Goal: Transaction & Acquisition: Purchase product/service

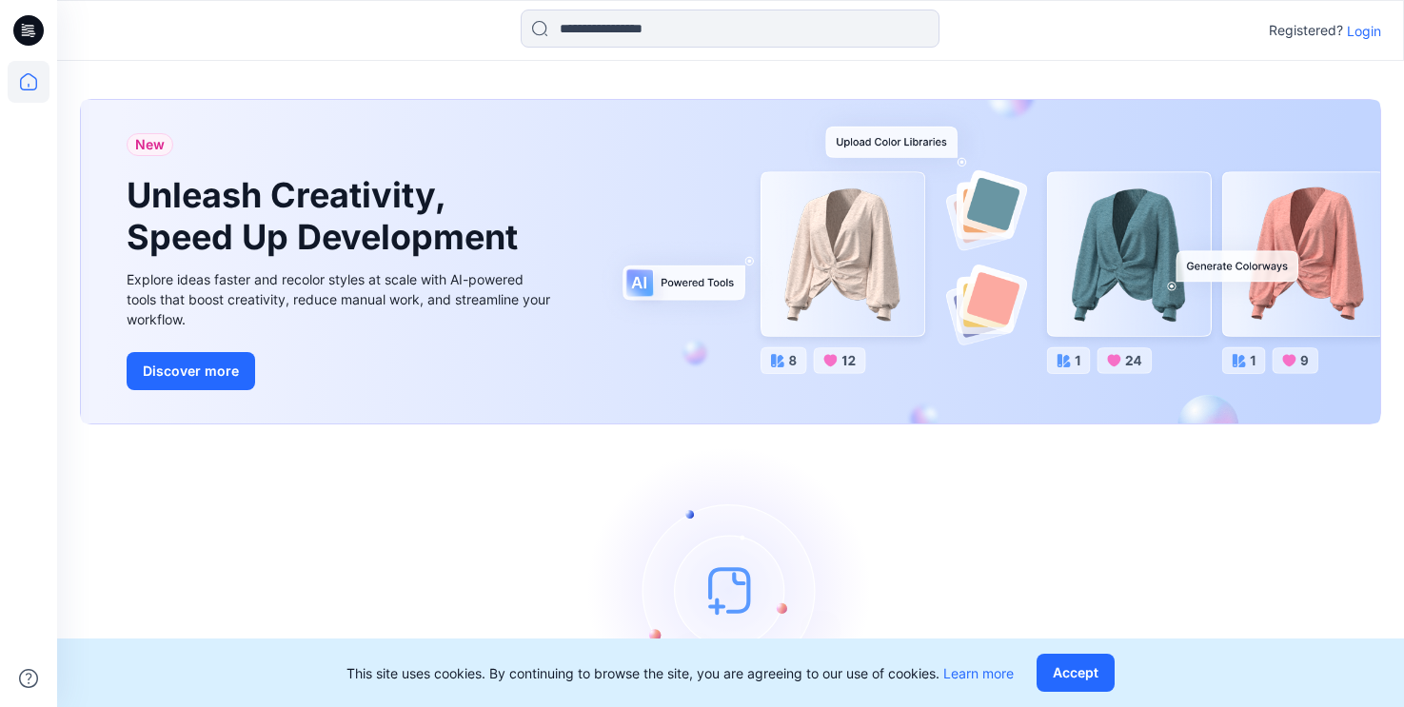
click at [1365, 35] on p "Login" at bounding box center [1364, 31] width 34 height 20
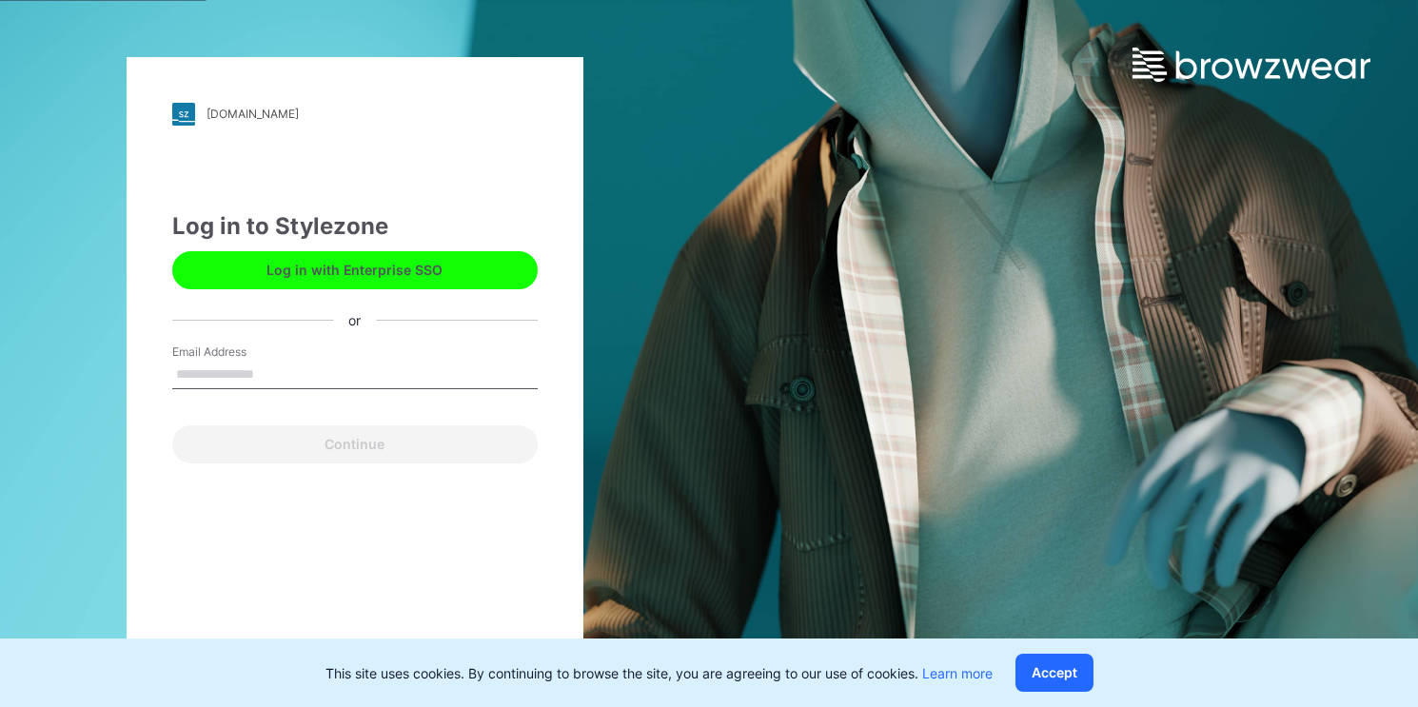
click at [394, 368] on input "Email Address" at bounding box center [354, 375] width 365 height 29
type input "**********"
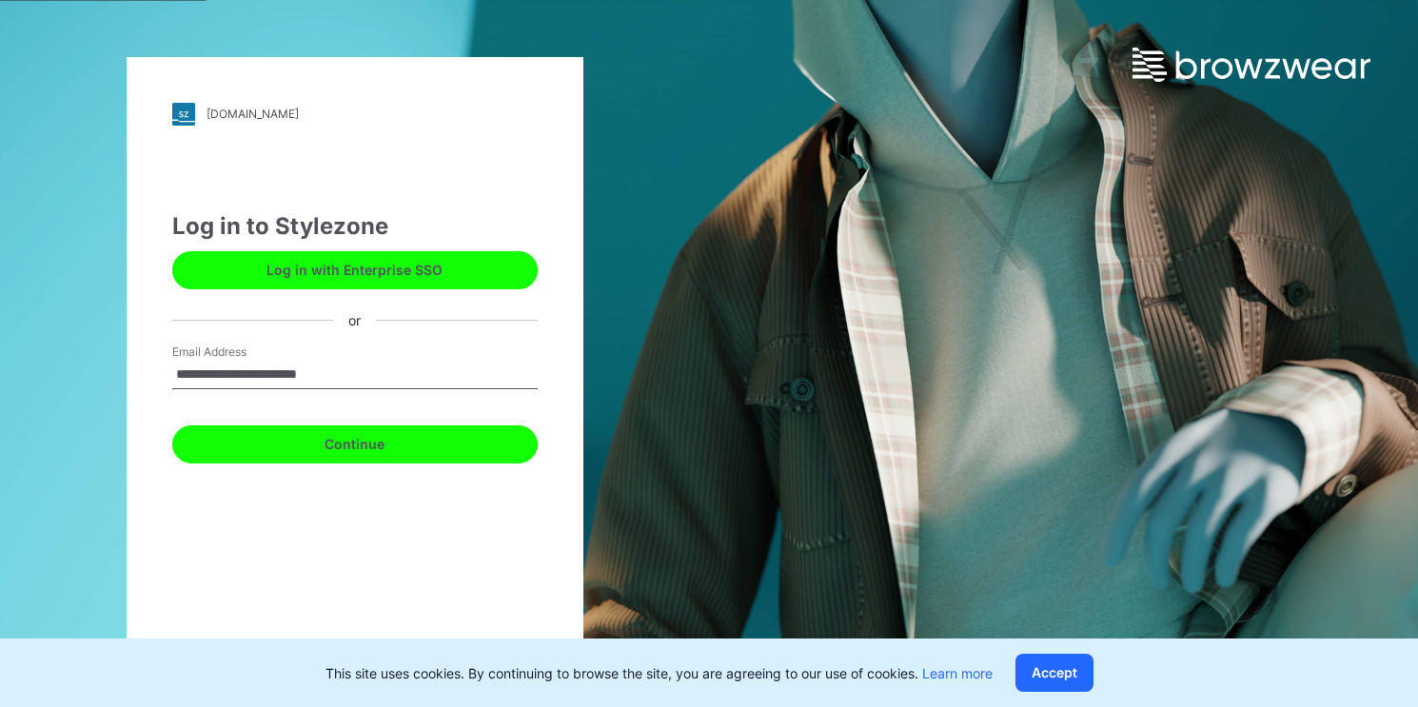
click at [392, 455] on button "Continue" at bounding box center [354, 444] width 365 height 38
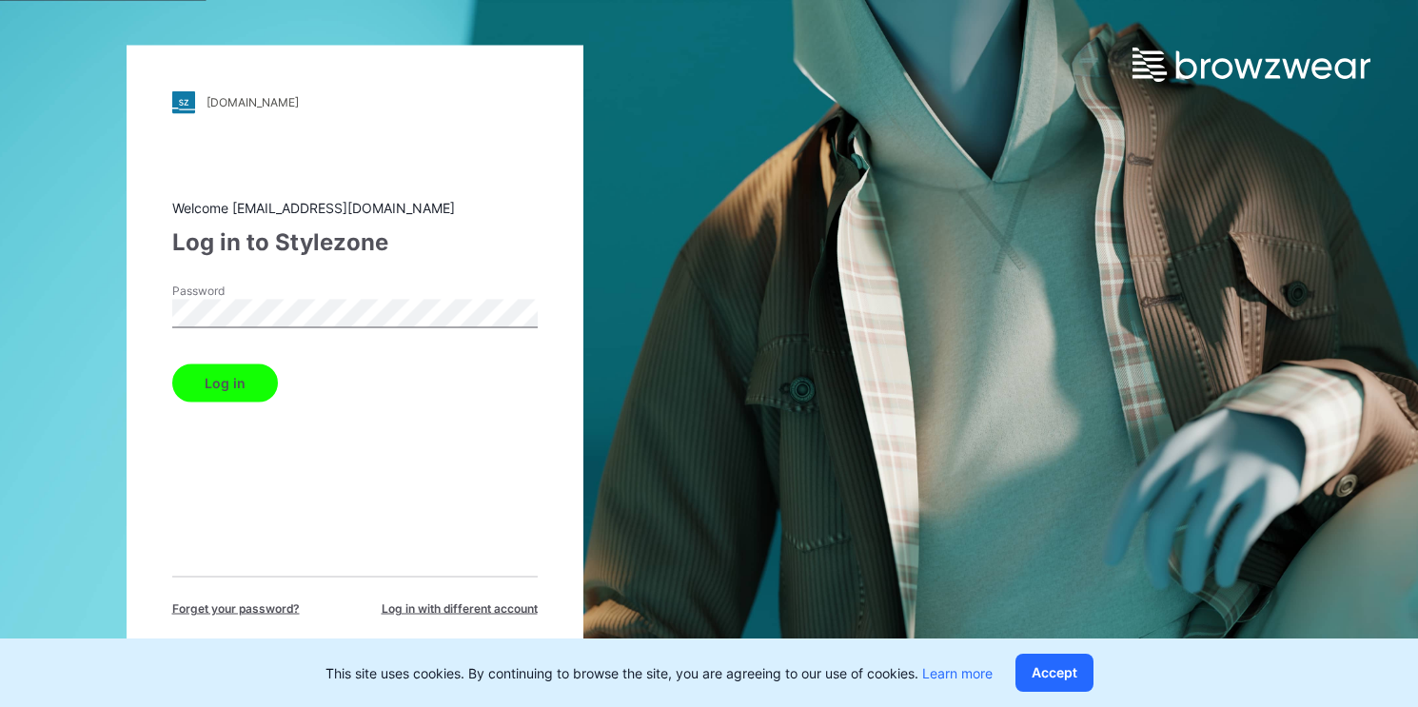
click at [225, 373] on button "Log in" at bounding box center [225, 383] width 106 height 38
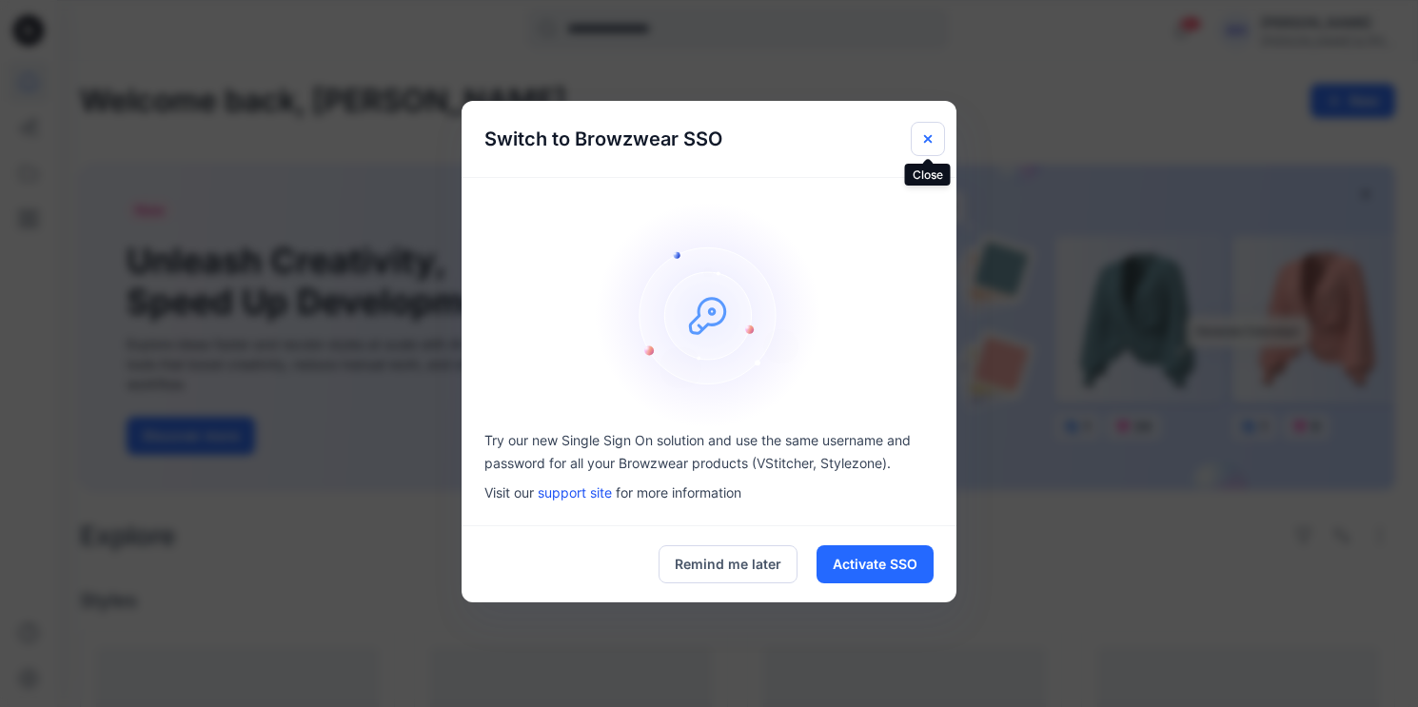
click at [935, 137] on icon "Close" at bounding box center [927, 138] width 15 height 15
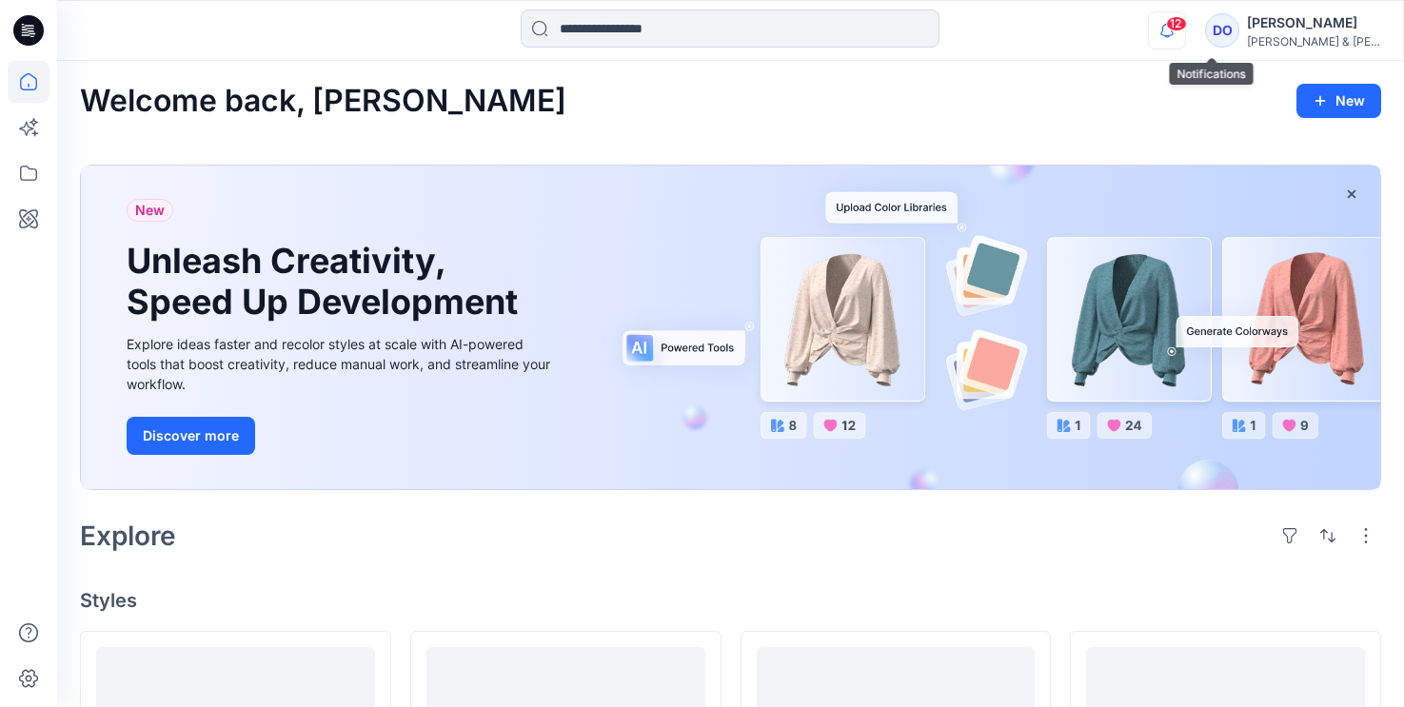
click at [1185, 30] on icon "button" at bounding box center [1167, 30] width 36 height 38
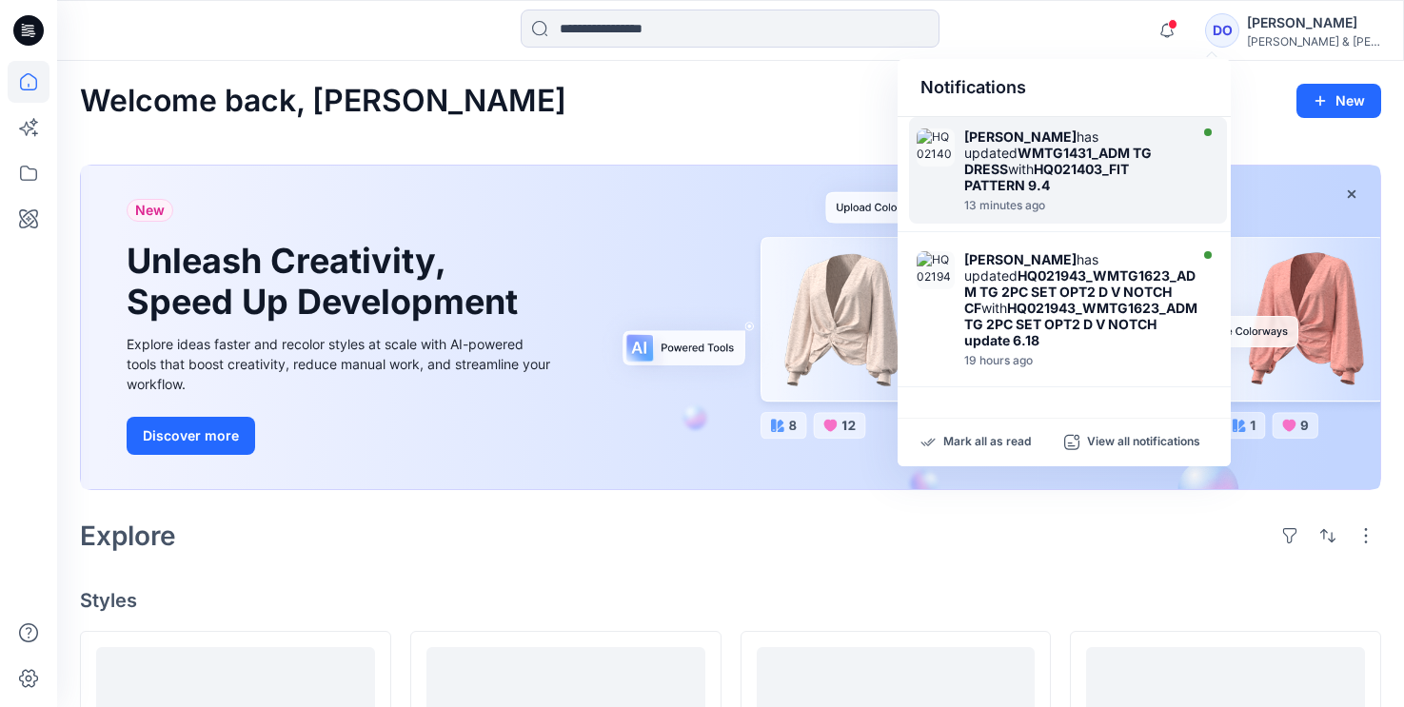
click at [1091, 156] on strong "WMTG1431_ADM TG DRESS" at bounding box center [1057, 161] width 187 height 32
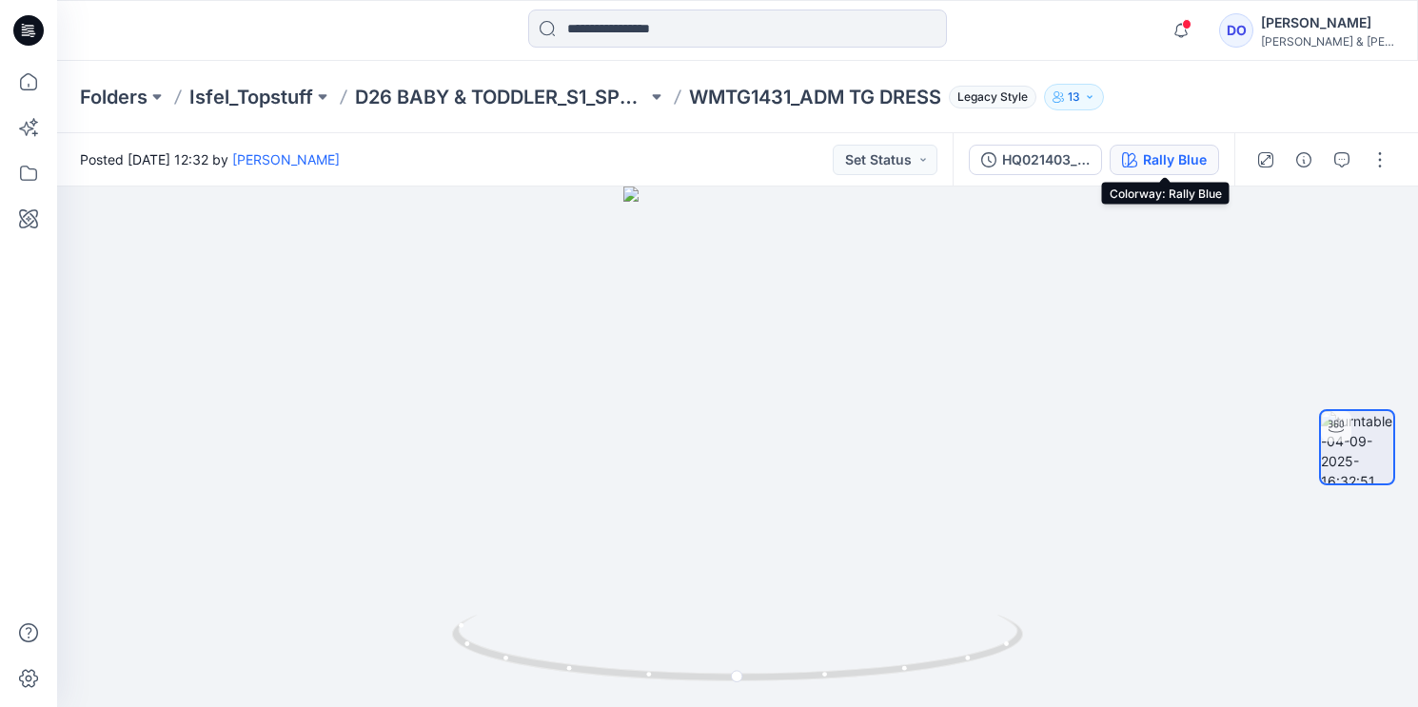
click at [1135, 163] on icon "button" at bounding box center [1129, 159] width 15 height 15
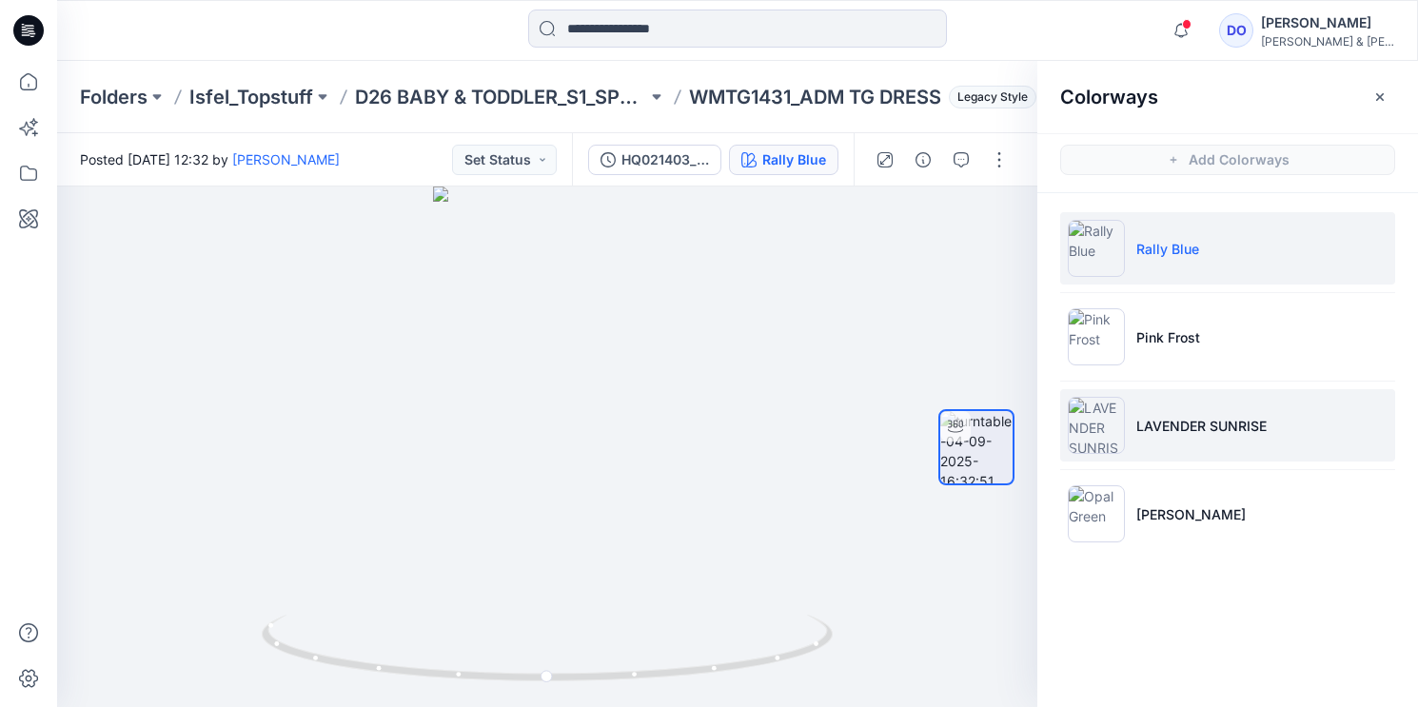
click at [1204, 416] on p "LAVENDER SUNRISE" at bounding box center [1201, 426] width 130 height 20
